Goal: Task Accomplishment & Management: Manage account settings

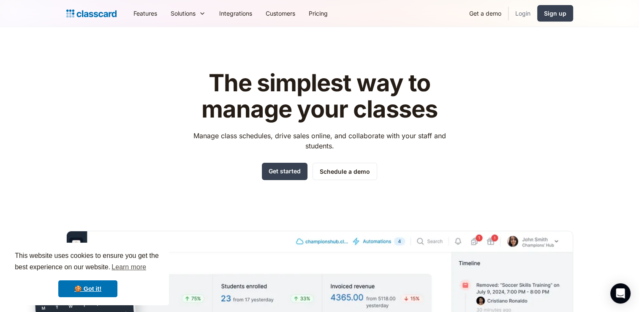
click at [522, 18] on link "Login" at bounding box center [523, 13] width 29 height 19
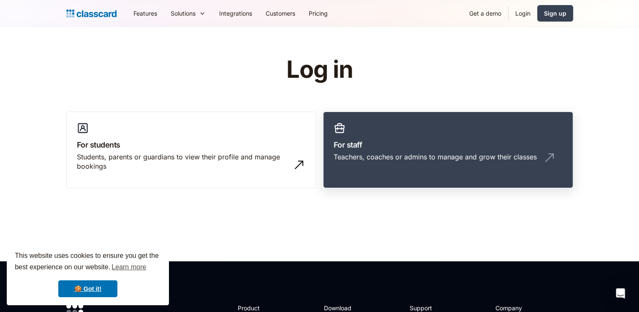
click at [390, 161] on div "Teachers, coaches or admins to manage and grow their classes" at bounding box center [448, 160] width 229 height 16
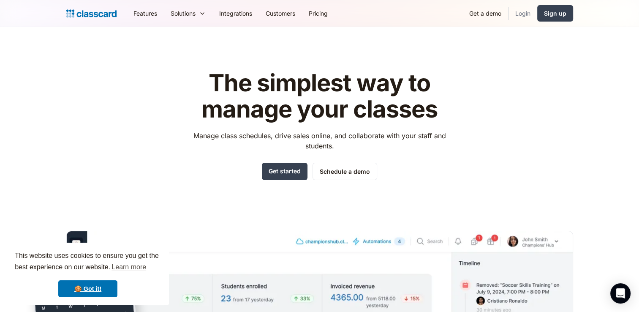
click at [520, 13] on link "Login" at bounding box center [523, 13] width 29 height 19
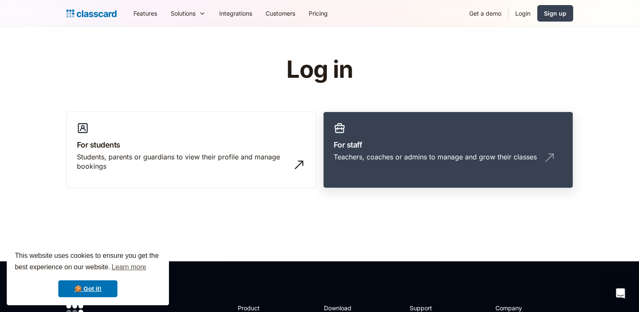
click at [444, 163] on div "Teachers, coaches or admins to manage and grow their classes" at bounding box center [448, 160] width 229 height 16
